Goal: Check status: Check status

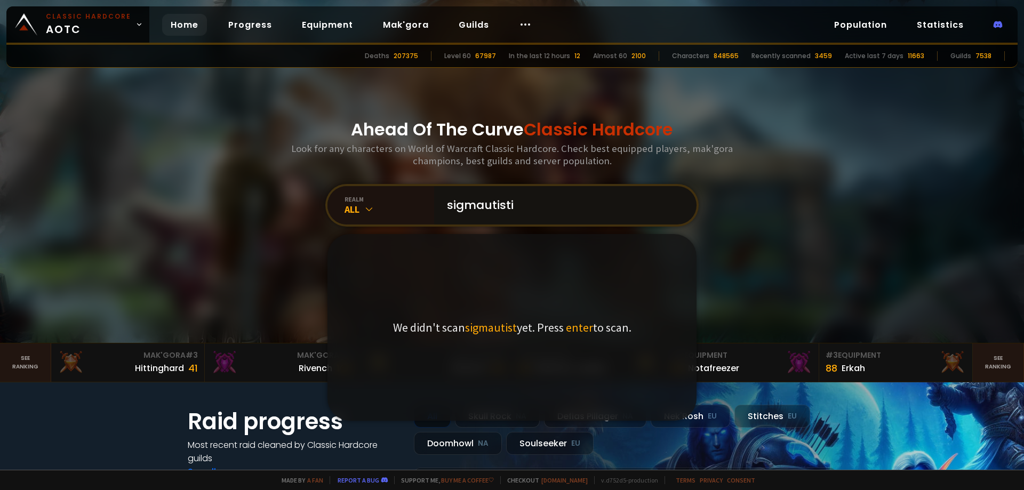
type input "sigmautistic"
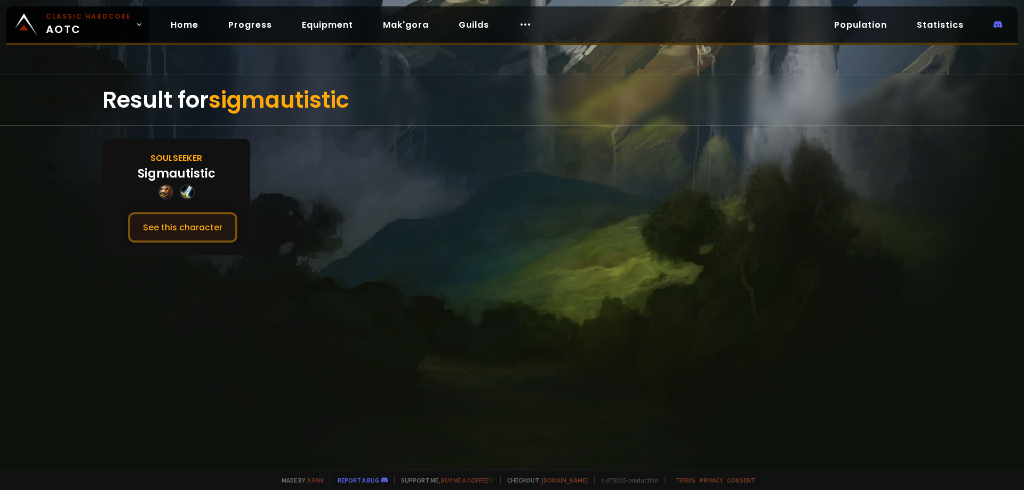
click at [221, 224] on button "See this character" at bounding box center [182, 227] width 109 height 30
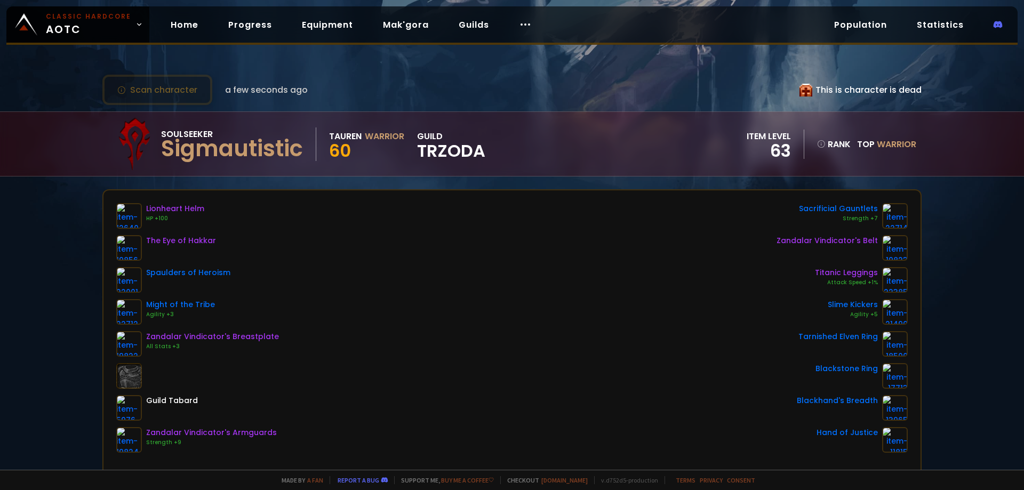
click at [274, 178] on div "Scan character a few seconds ago This is character is dead Soulseeker Sigmautis…" at bounding box center [512, 235] width 1024 height 470
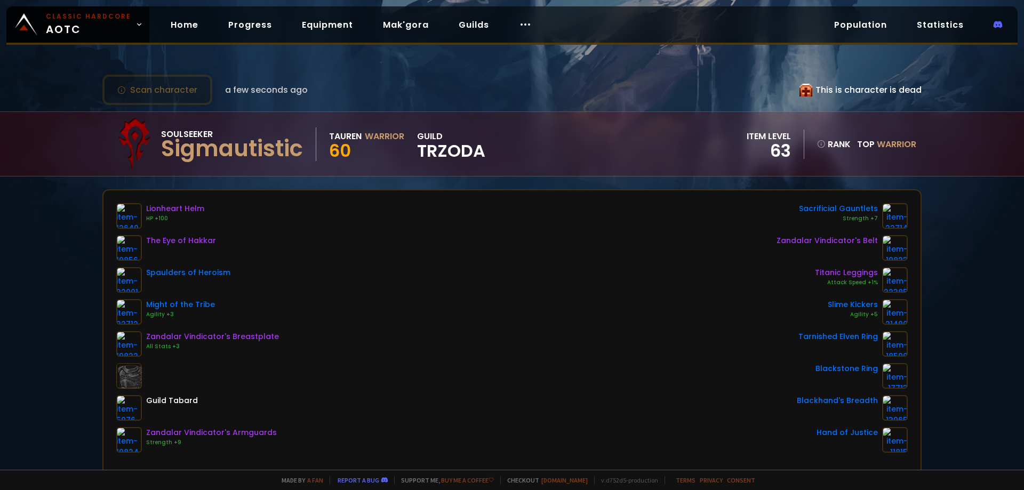
click at [274, 178] on div "Scan character a few seconds ago This is character is dead Soulseeker Sigmautis…" at bounding box center [512, 235] width 1024 height 470
click at [69, 222] on div "Scan character a few seconds ago This is character is dead Soulseeker Sigmautis…" at bounding box center [512, 235] width 1024 height 470
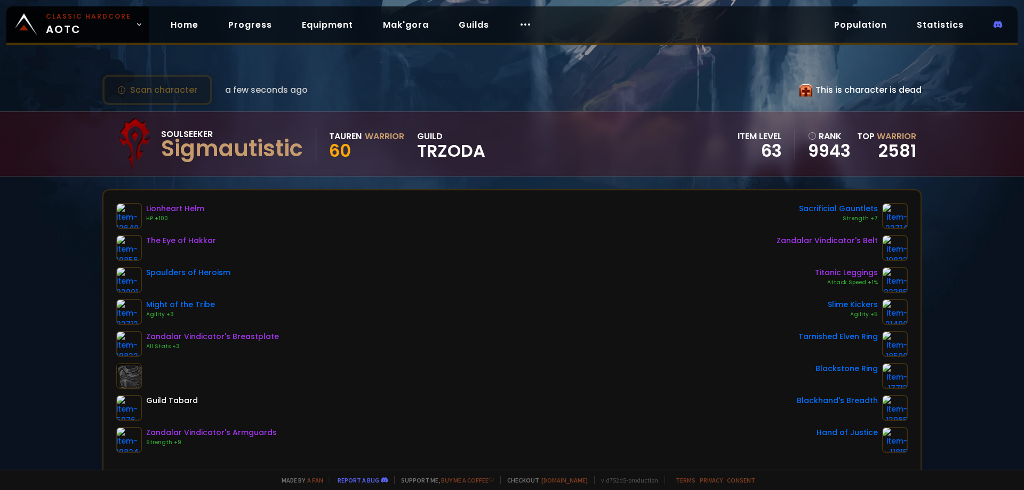
click at [69, 222] on div "Scan character a few seconds ago This is character is dead Soulseeker Sigmautis…" at bounding box center [512, 235] width 1024 height 470
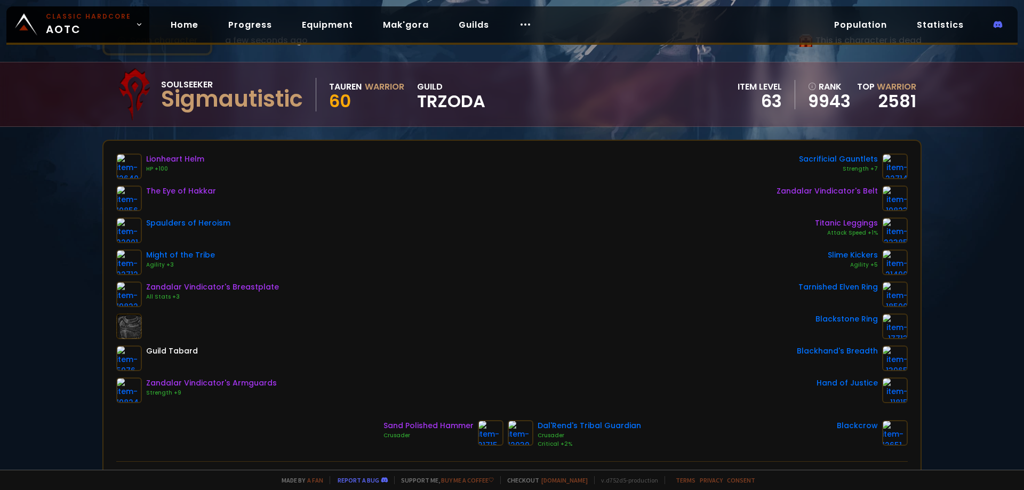
scroll to position [53, 0]
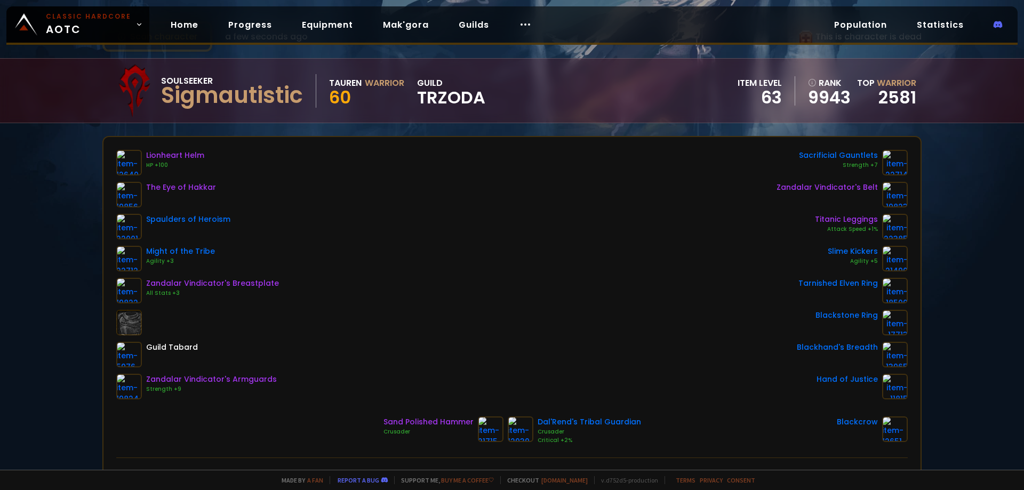
click at [69, 223] on div "Scan character a few seconds ago This is character is dead Soulseeker Sigmautis…" at bounding box center [512, 235] width 1024 height 470
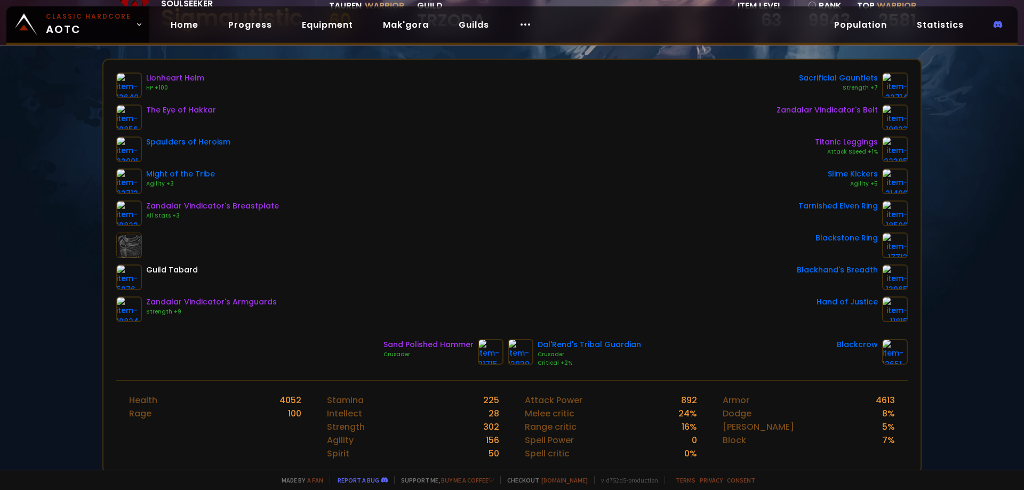
scroll to position [160, 0]
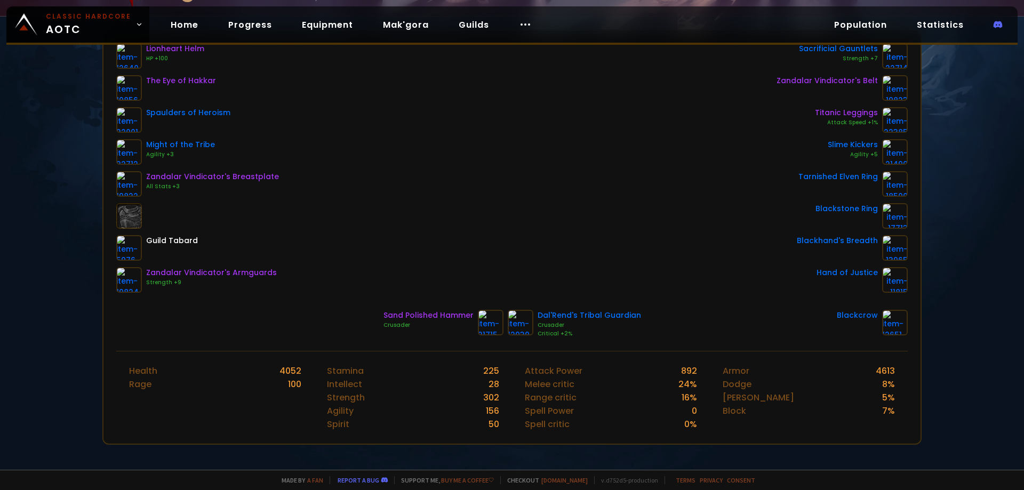
click at [68, 223] on div "Scan character a few seconds ago This is character is dead Soulseeker Sigmautis…" at bounding box center [512, 235] width 1024 height 470
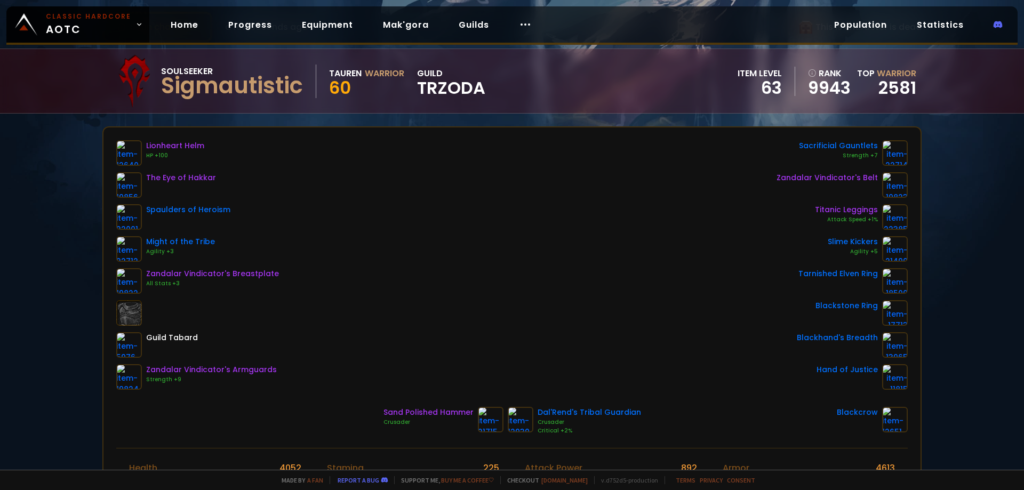
scroll to position [53, 0]
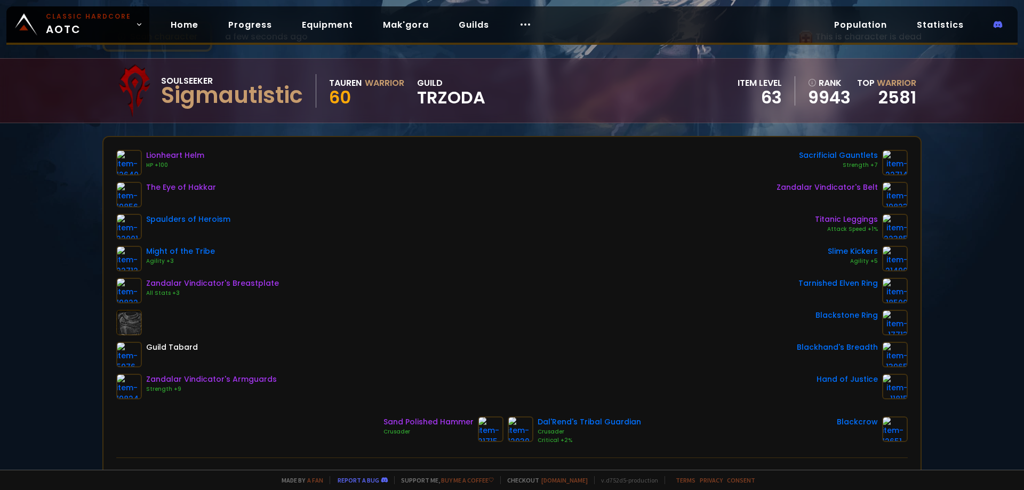
click at [68, 223] on div "Scan character a few seconds ago This is character is dead Soulseeker Sigmautis…" at bounding box center [512, 235] width 1024 height 470
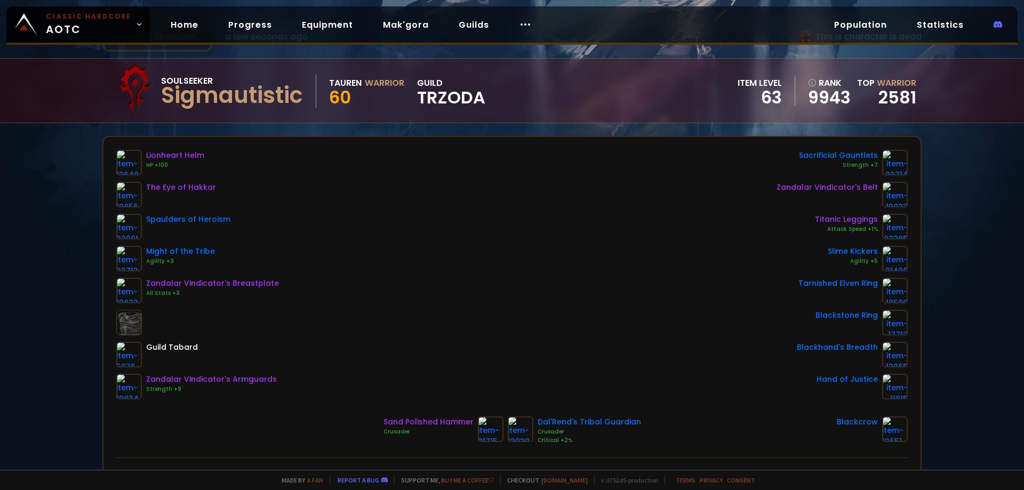
click at [68, 223] on div "Scan character a few seconds ago This is character is dead Soulseeker Sigmautis…" at bounding box center [512, 235] width 1024 height 470
click at [280, 414] on div "Lionheart Helm HP +100 The Eye of Hakkar Spaulders of Heroism Might of the Trib…" at bounding box center [511, 297] width 817 height 320
click at [264, 407] on div "Lionheart Helm HP +100 The Eye of Hakkar Spaulders of Heroism Might of the Trib…" at bounding box center [511, 297] width 817 height 320
click at [263, 407] on div "Lionheart Helm HP +100 The Eye of Hakkar Spaulders of Heroism Might of the Trib…" at bounding box center [511, 297] width 817 height 320
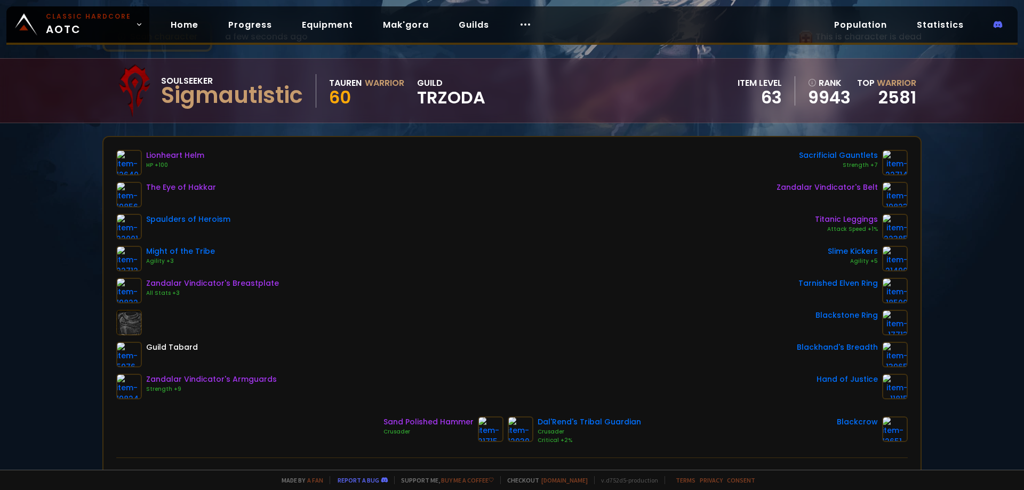
click at [261, 407] on div "Lionheart Helm HP +100 The Eye of Hakkar Spaulders of Heroism Might of the Trib…" at bounding box center [511, 297] width 817 height 320
